Goal: Communication & Community: Answer question/provide support

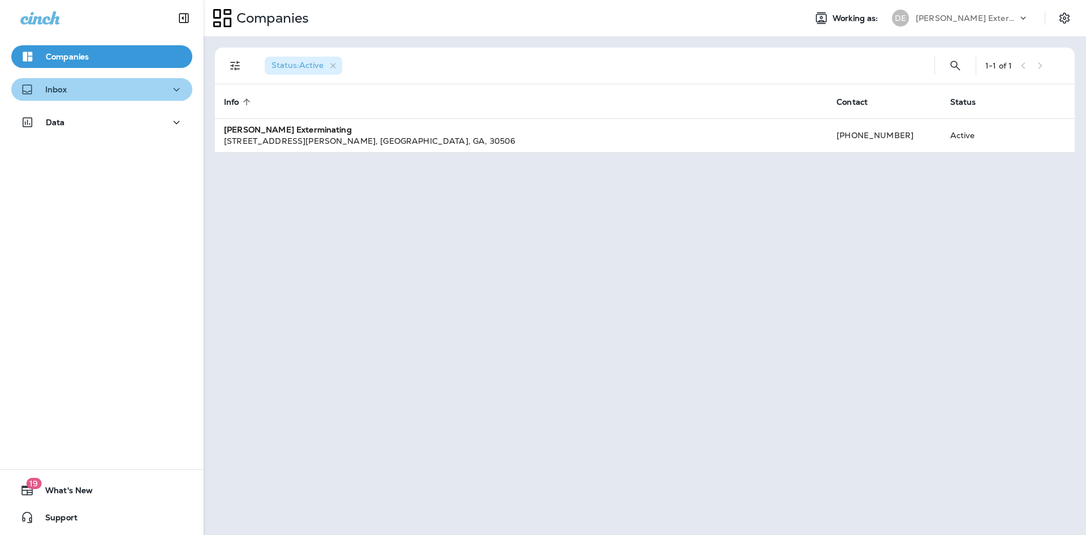
click at [172, 87] on icon "button" at bounding box center [177, 90] width 14 height 14
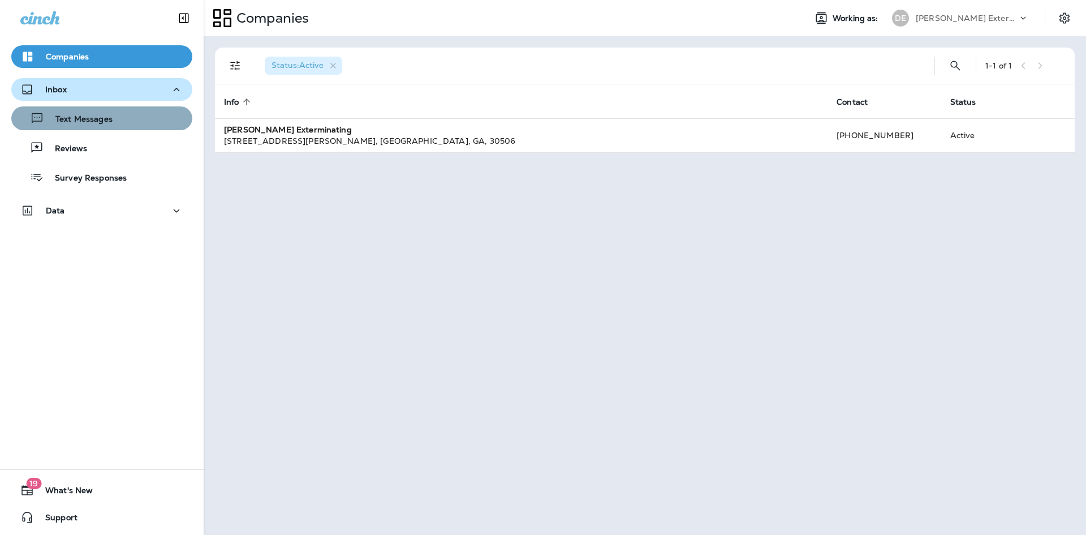
click at [108, 117] on p "Text Messages" at bounding box center [78, 119] width 68 height 11
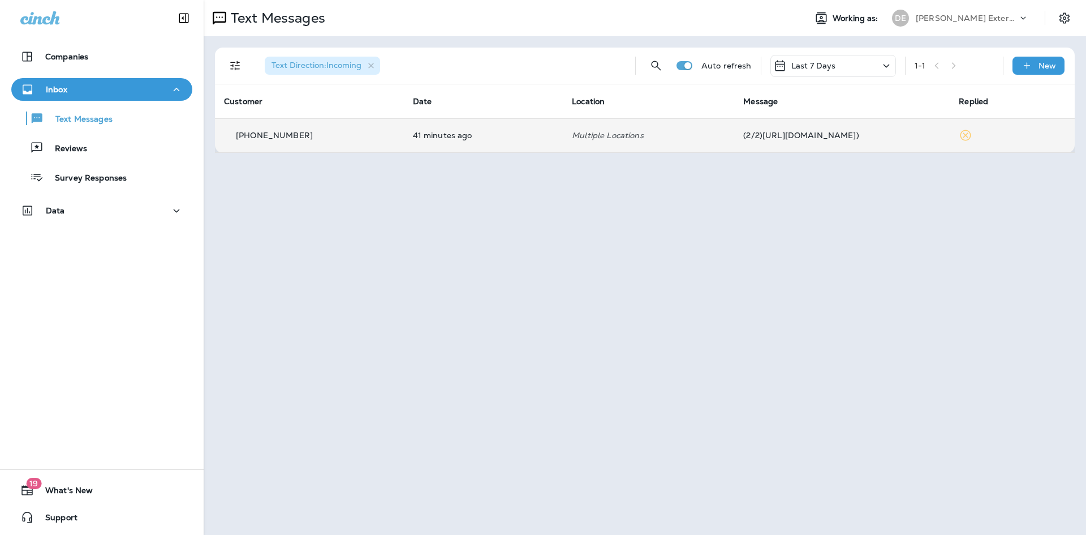
click at [286, 137] on p "[PHONE_NUMBER]" at bounding box center [274, 135] width 77 height 9
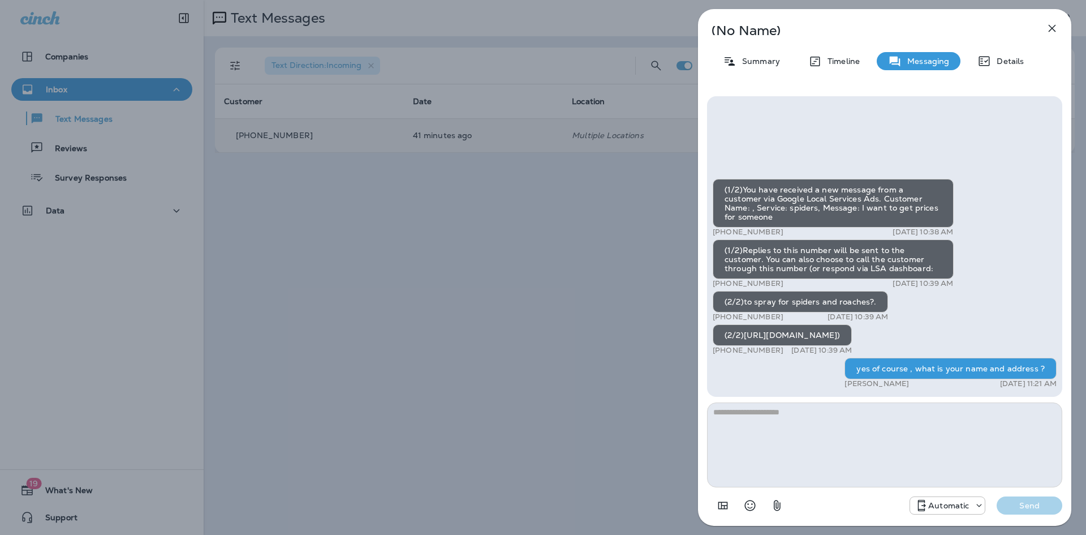
click at [555, 341] on div "(No Name) Summary Timeline Messaging Details (1/2)You have received a new messa…" at bounding box center [543, 267] width 1086 height 535
